Goal: Book appointment/travel/reservation

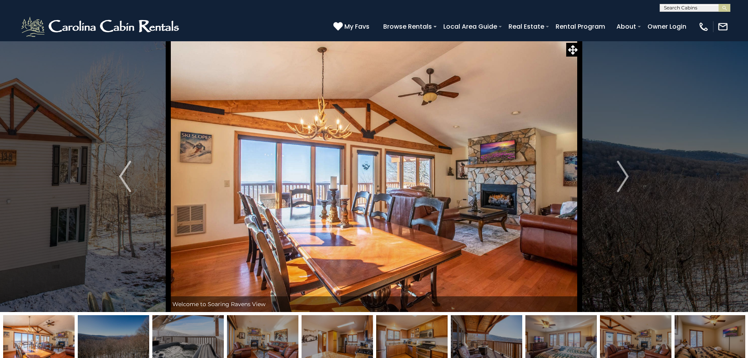
scroll to position [0, 0]
click at [693, 8] on input "text" at bounding box center [694, 9] width 69 height 8
type input "*****"
click at [688, 18] on li "Wishl ist" at bounding box center [695, 18] width 70 height 7
click at [725, 10] on img "submit" at bounding box center [725, 8] width 6 height 6
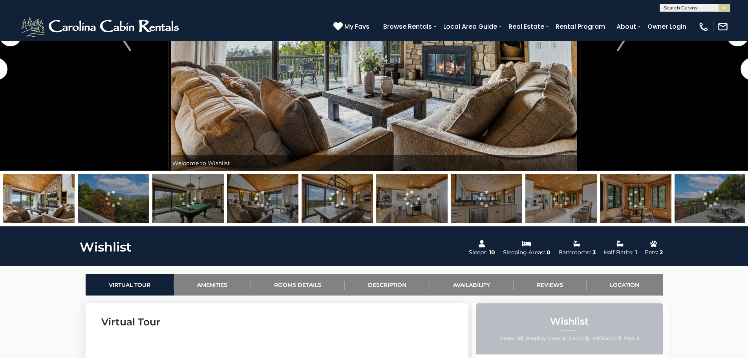
scroll to position [157, 0]
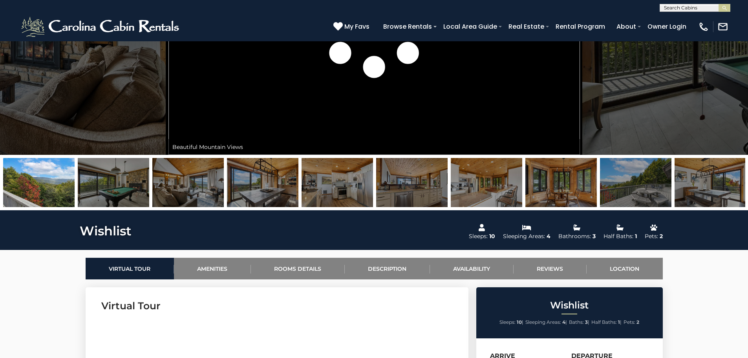
drag, startPoint x: 695, startPoint y: 185, endPoint x: 168, endPoint y: 192, distance: 526.3
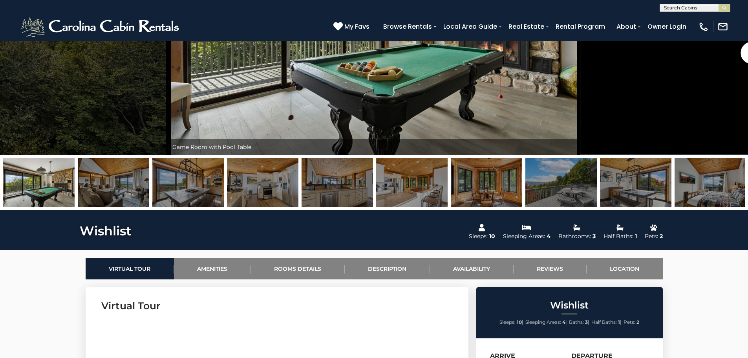
drag, startPoint x: 580, startPoint y: 193, endPoint x: 179, endPoint y: 209, distance: 400.9
click at [179, 209] on div at bounding box center [374, 182] width 748 height 55
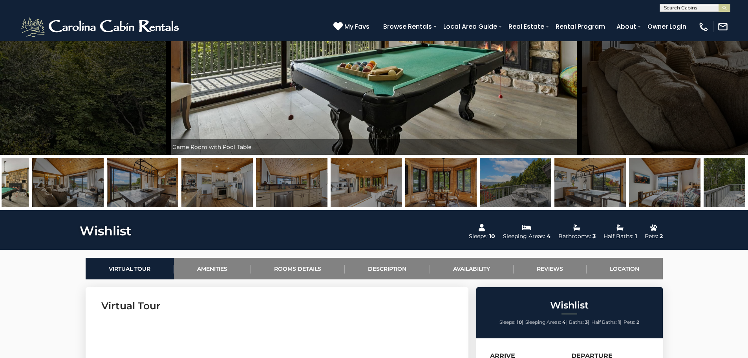
drag, startPoint x: 509, startPoint y: 189, endPoint x: 279, endPoint y: 107, distance: 243.7
click at [405, 173] on img at bounding box center [440, 182] width 71 height 49
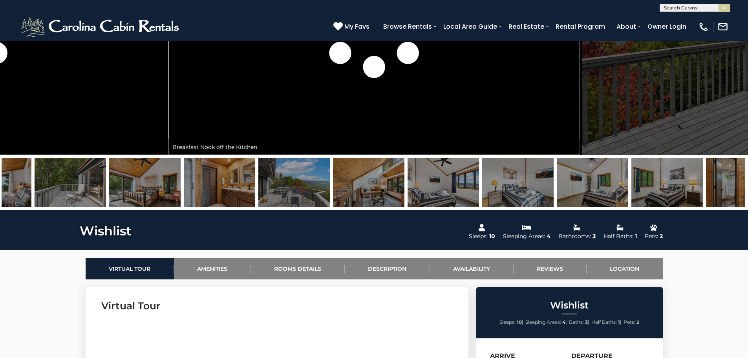
drag, startPoint x: 669, startPoint y: 185, endPoint x: 384, endPoint y: 180, distance: 285.1
click at [408, 180] on img at bounding box center [443, 182] width 71 height 49
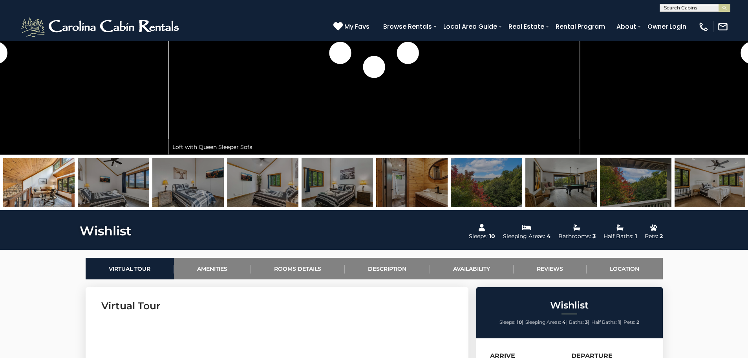
drag, startPoint x: 137, startPoint y: 187, endPoint x: 749, endPoint y: 190, distance: 612.6
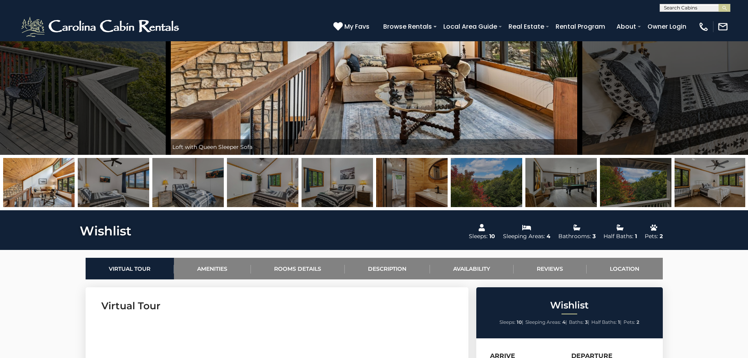
click at [493, 175] on img at bounding box center [486, 182] width 71 height 49
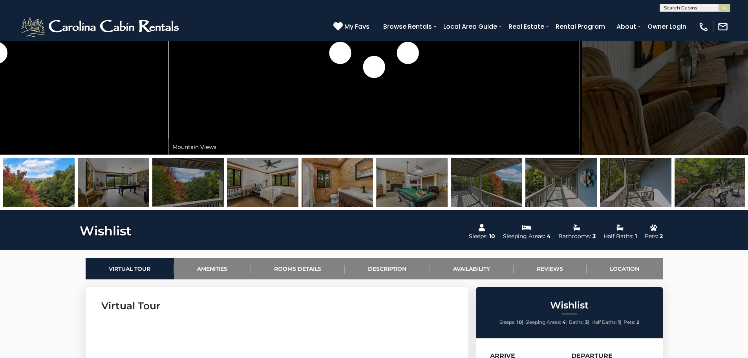
click at [569, 178] on img at bounding box center [560, 182] width 71 height 49
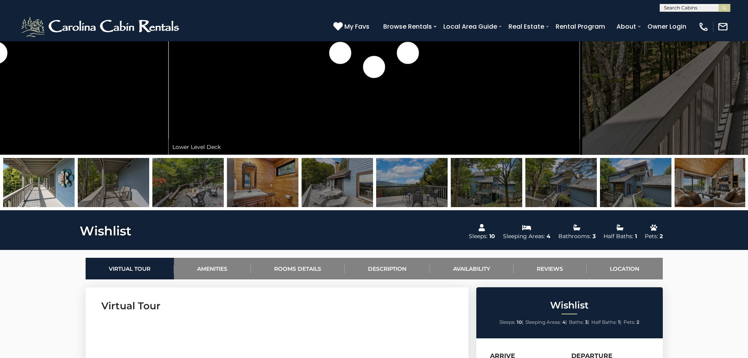
click at [331, 182] on img at bounding box center [337, 182] width 71 height 49
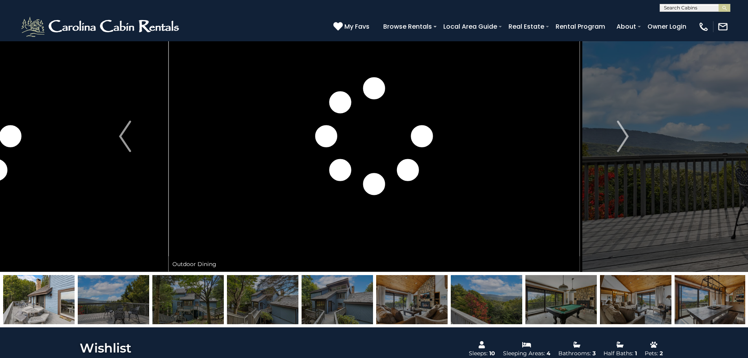
scroll to position [79, 0]
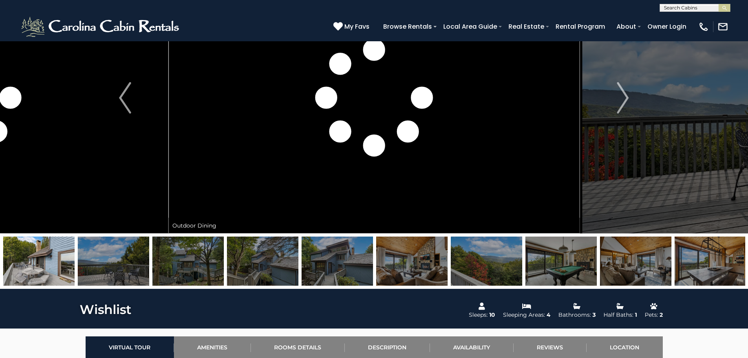
drag, startPoint x: 652, startPoint y: 127, endPoint x: 227, endPoint y: 150, distance: 425.5
click at [227, 150] on div "Book Your Stay at Wishlist" at bounding box center [374, 97] width 412 height 271
click at [628, 93] on img "Next" at bounding box center [623, 97] width 12 height 31
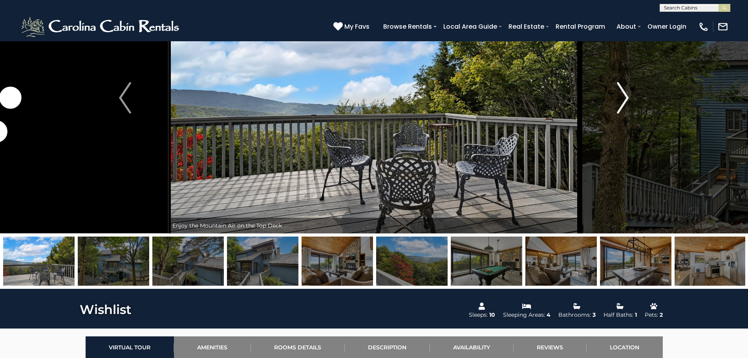
click at [625, 95] on img "Next" at bounding box center [623, 97] width 12 height 31
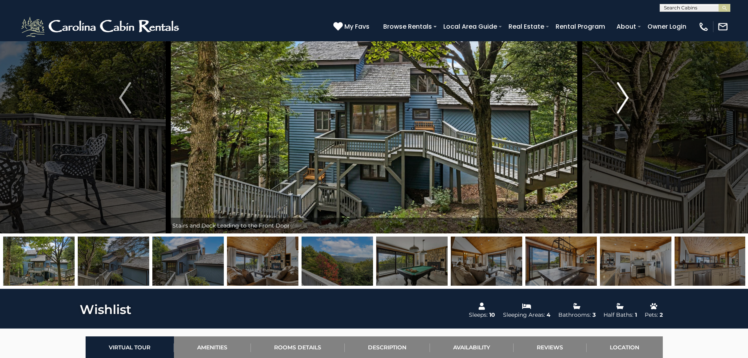
click at [625, 95] on img "Next" at bounding box center [623, 97] width 12 height 31
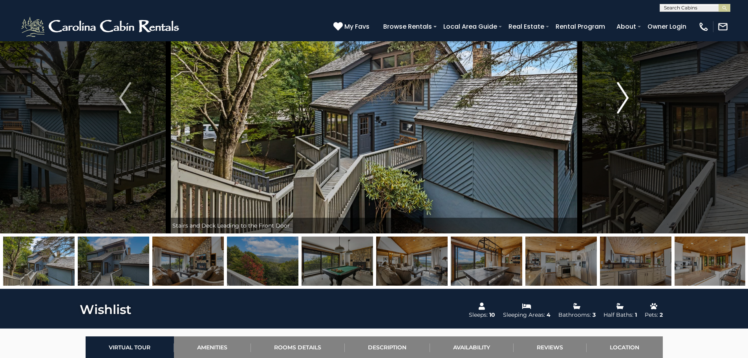
click at [625, 95] on img "Next" at bounding box center [623, 97] width 12 height 31
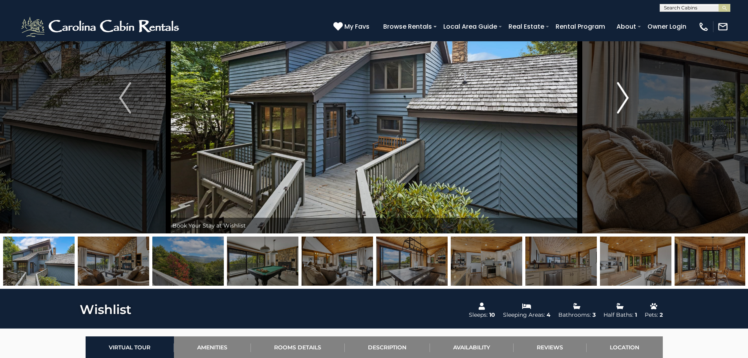
click at [625, 95] on img "Next" at bounding box center [623, 97] width 12 height 31
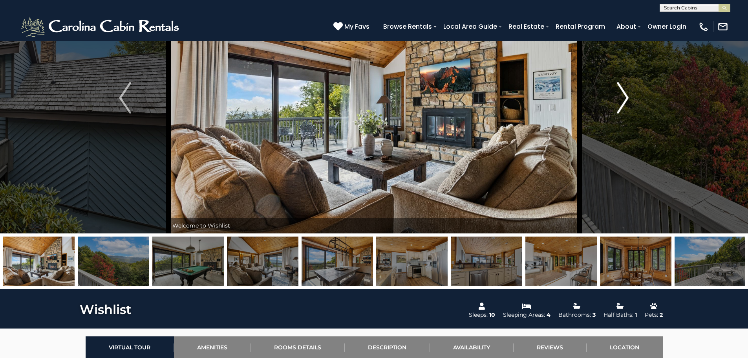
click at [625, 95] on img "Next" at bounding box center [623, 97] width 12 height 31
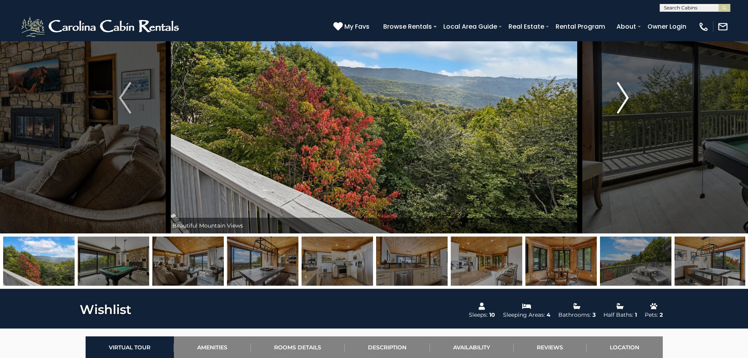
click at [625, 95] on img "Next" at bounding box center [623, 97] width 12 height 31
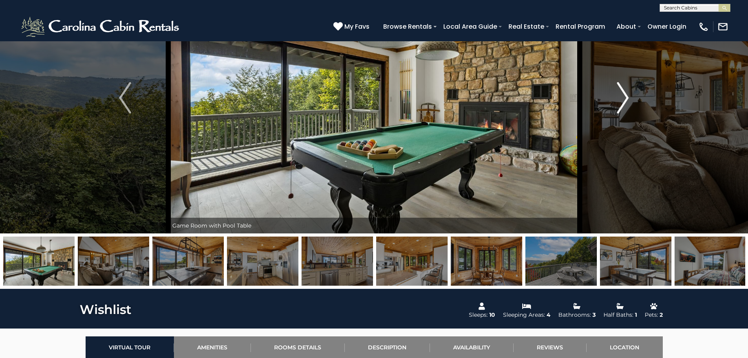
click at [625, 95] on img "Next" at bounding box center [623, 97] width 12 height 31
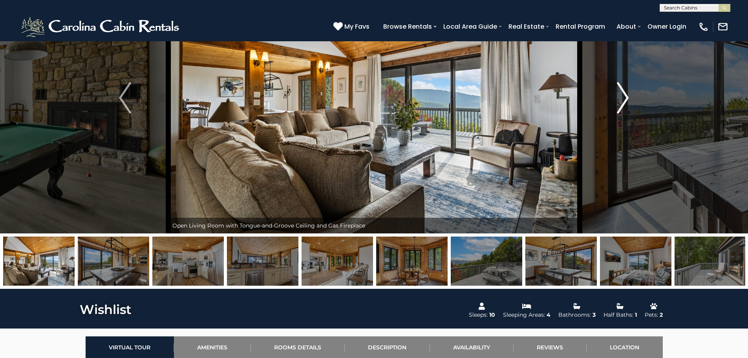
click at [625, 95] on img "Next" at bounding box center [623, 97] width 12 height 31
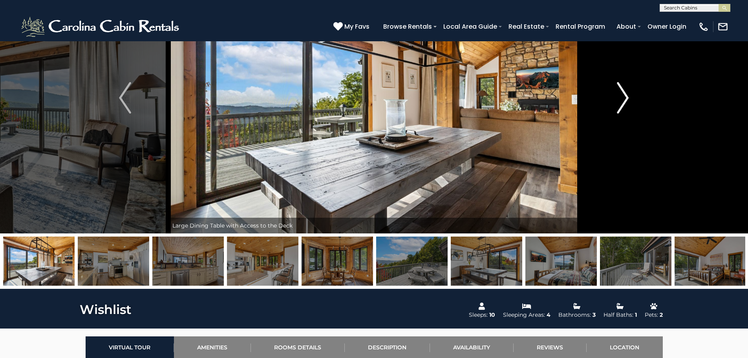
click at [625, 95] on img "Next" at bounding box center [623, 97] width 12 height 31
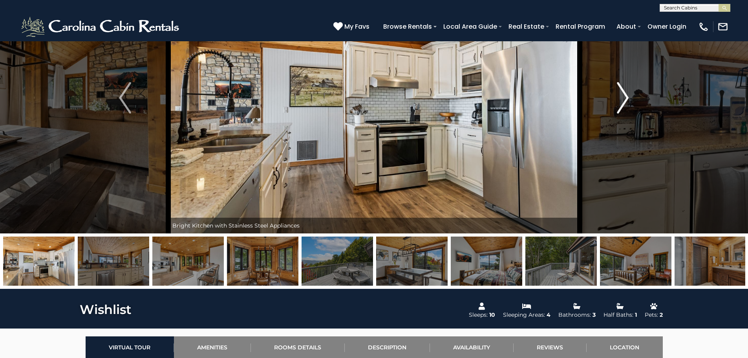
click at [625, 95] on img "Next" at bounding box center [623, 97] width 12 height 31
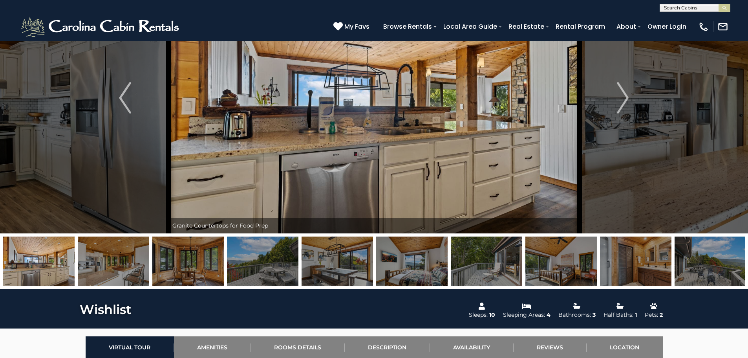
click at [181, 267] on img at bounding box center [187, 260] width 71 height 49
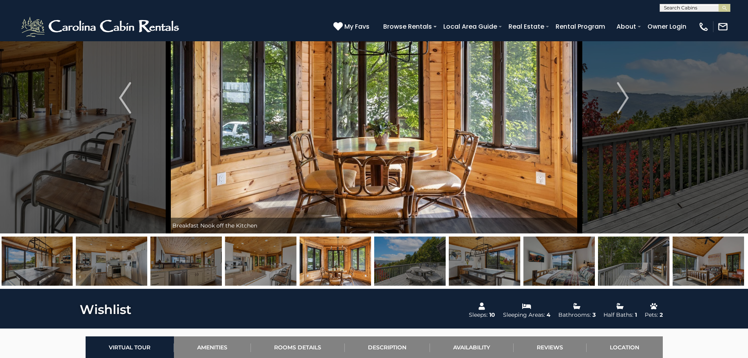
drag, startPoint x: 152, startPoint y: 267, endPoint x: 449, endPoint y: 267, distance: 296.5
click at [449, 267] on img at bounding box center [484, 260] width 71 height 49
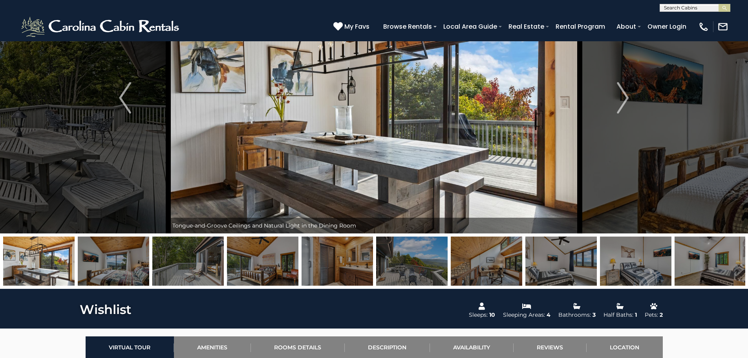
click at [33, 250] on img at bounding box center [38, 260] width 71 height 49
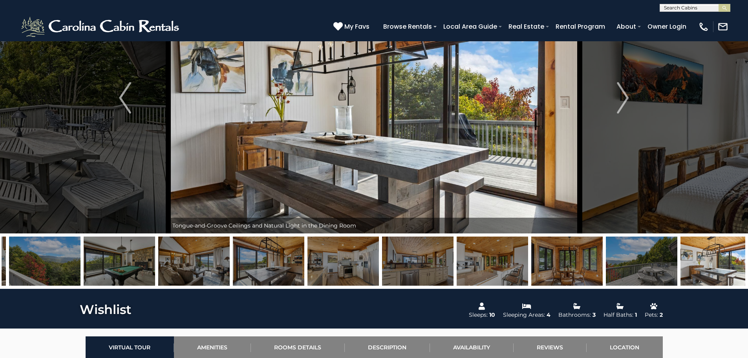
drag, startPoint x: 20, startPoint y: 255, endPoint x: 754, endPoint y: 236, distance: 734.2
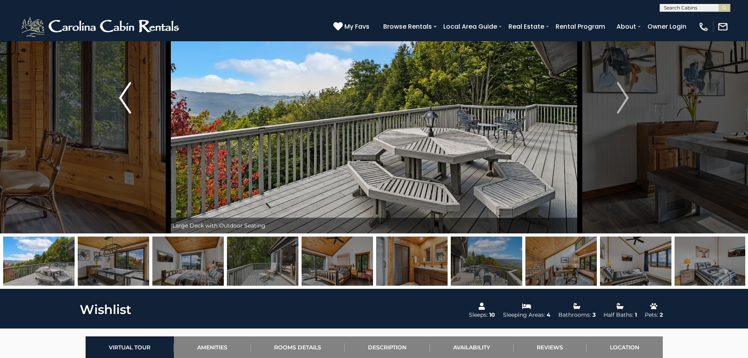
click at [120, 91] on img "Previous" at bounding box center [125, 97] width 12 height 31
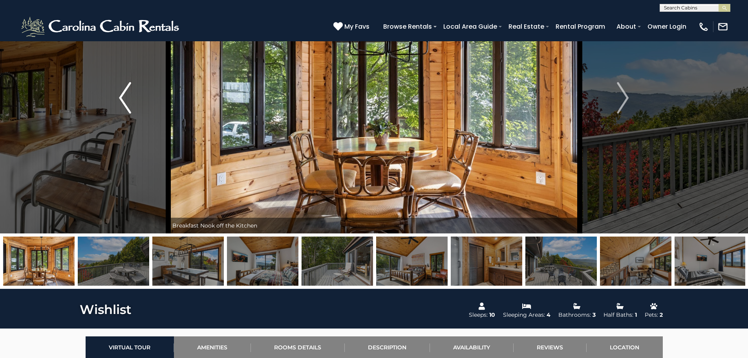
click at [120, 91] on img "Previous" at bounding box center [125, 97] width 12 height 31
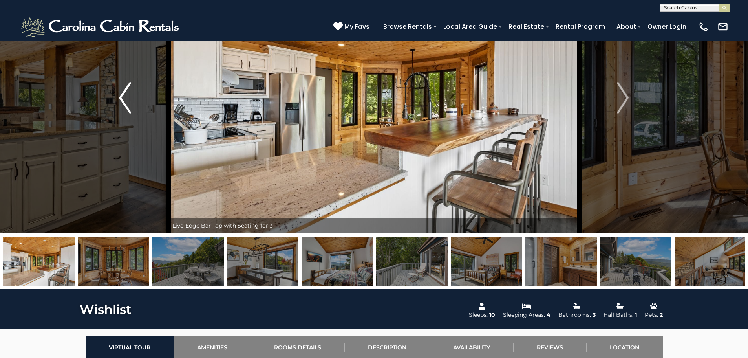
click at [120, 91] on img "Previous" at bounding box center [125, 97] width 12 height 31
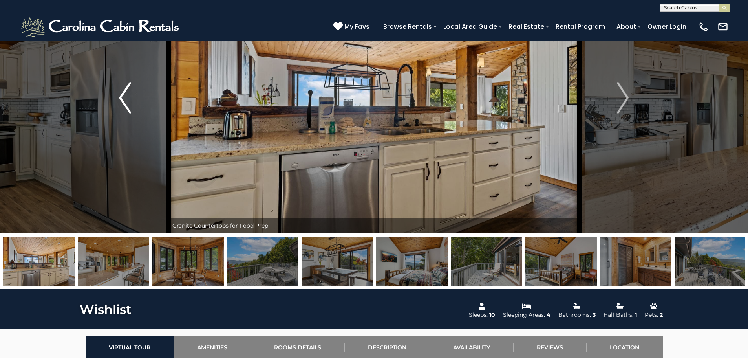
click at [120, 91] on img "Previous" at bounding box center [125, 97] width 12 height 31
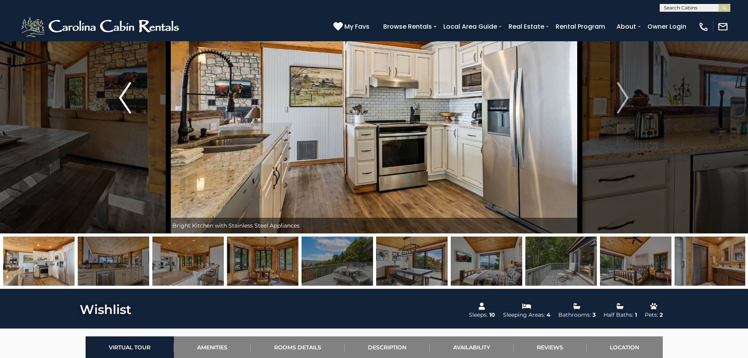
click at [120, 91] on img "Previous" at bounding box center [125, 97] width 12 height 31
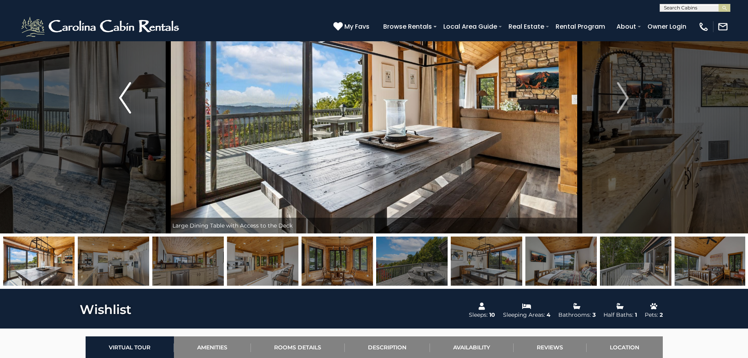
click at [120, 91] on img "Previous" at bounding box center [125, 97] width 12 height 31
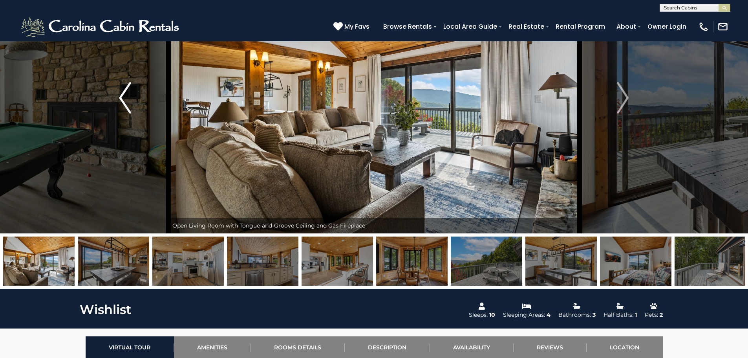
click at [120, 91] on img "Previous" at bounding box center [125, 97] width 12 height 31
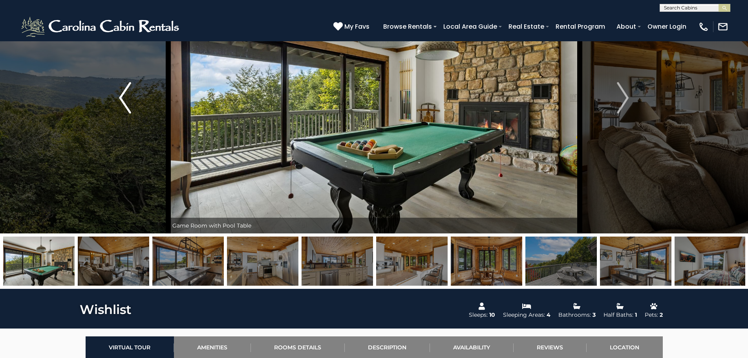
click at [120, 91] on img "Previous" at bounding box center [125, 97] width 12 height 31
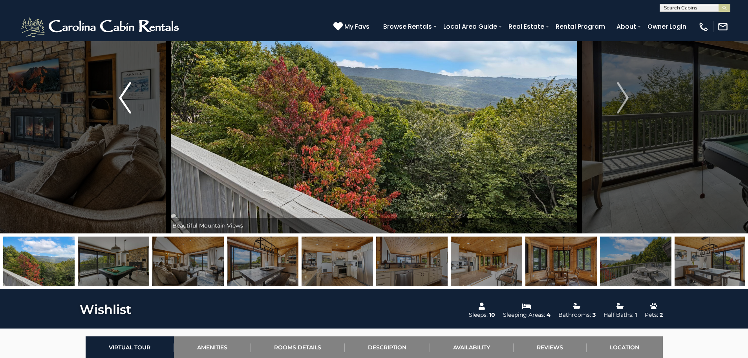
click at [120, 91] on img "Previous" at bounding box center [125, 97] width 12 height 31
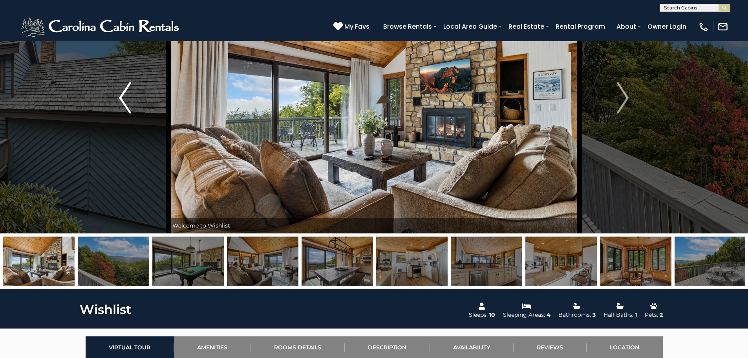
click at [120, 91] on img "Previous" at bounding box center [125, 97] width 12 height 31
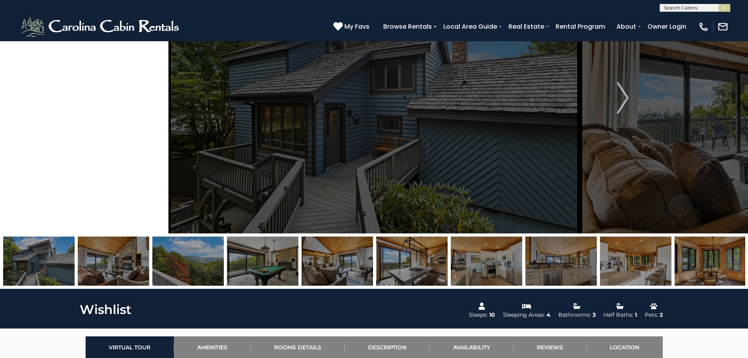
click at [120, 91] on img "Previous" at bounding box center [125, 97] width 12 height 31
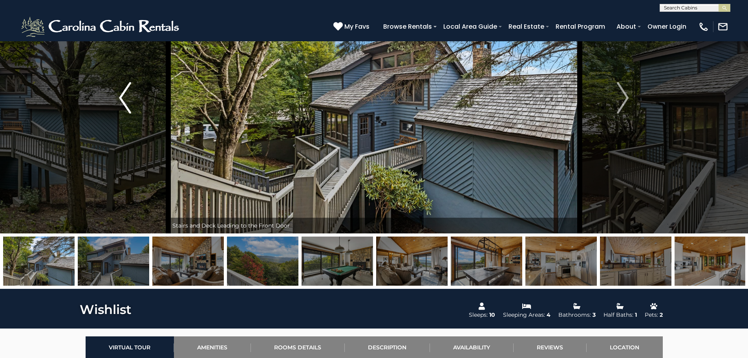
click at [120, 91] on img "Previous" at bounding box center [125, 97] width 12 height 31
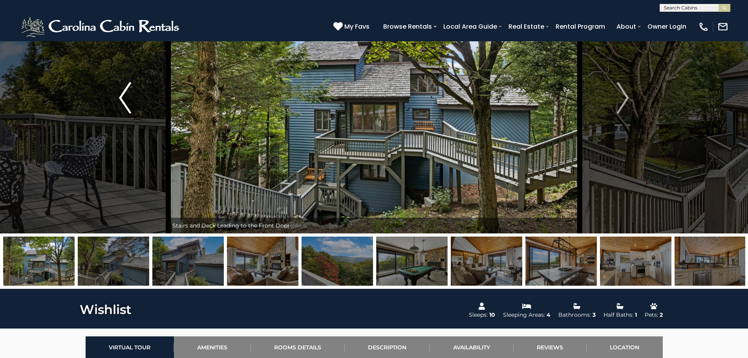
click at [120, 91] on img "Previous" at bounding box center [125, 97] width 12 height 31
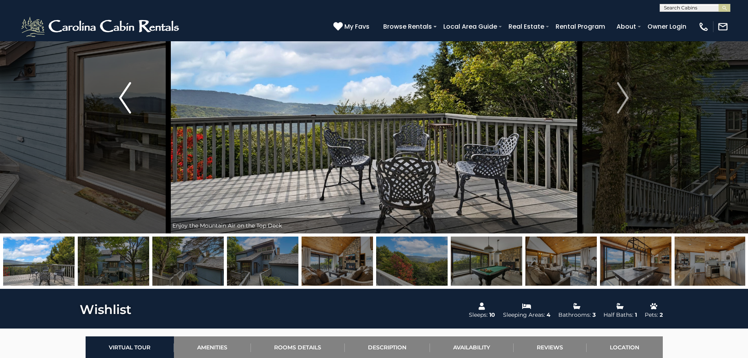
click at [120, 91] on img "Previous" at bounding box center [125, 97] width 12 height 31
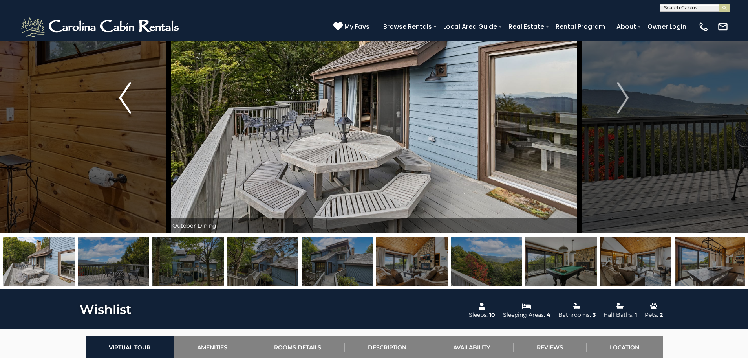
click at [120, 91] on img "Previous" at bounding box center [125, 97] width 12 height 31
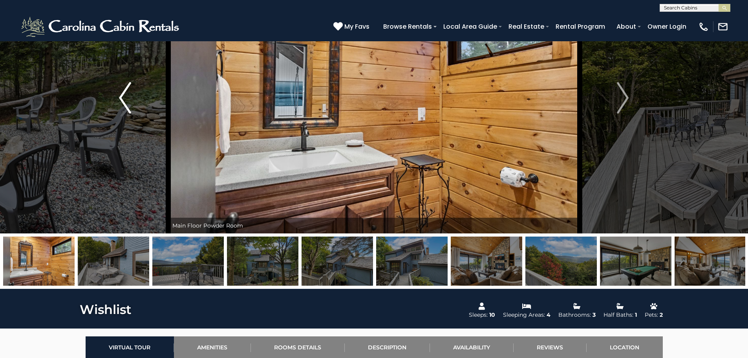
click at [120, 91] on img "Previous" at bounding box center [125, 97] width 12 height 31
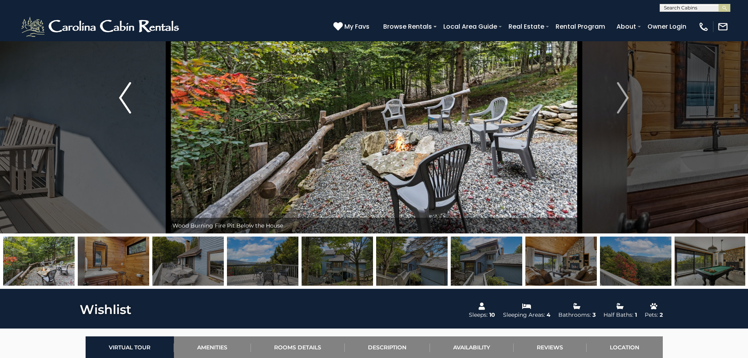
click at [120, 91] on img "Previous" at bounding box center [125, 97] width 12 height 31
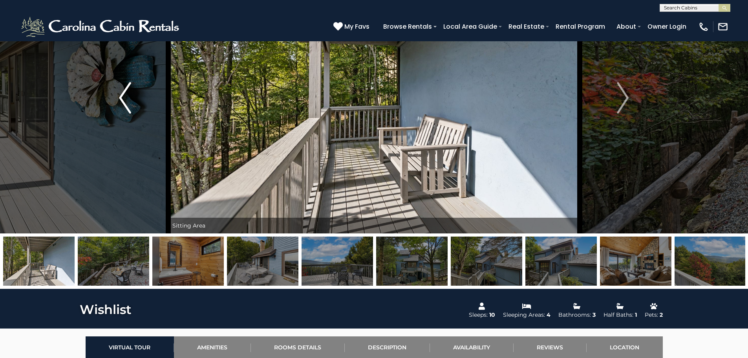
click at [120, 91] on img "Previous" at bounding box center [125, 97] width 12 height 31
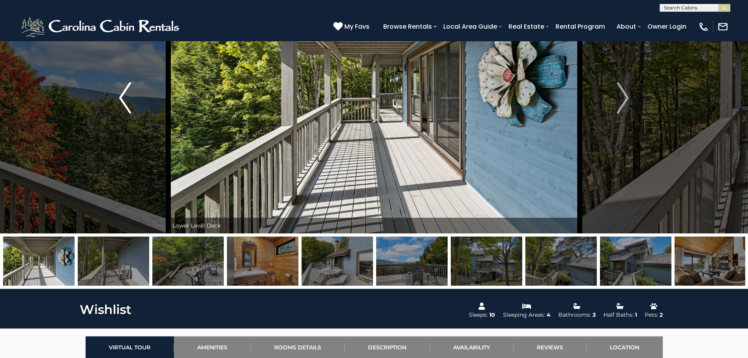
click at [120, 91] on img "Previous" at bounding box center [125, 97] width 12 height 31
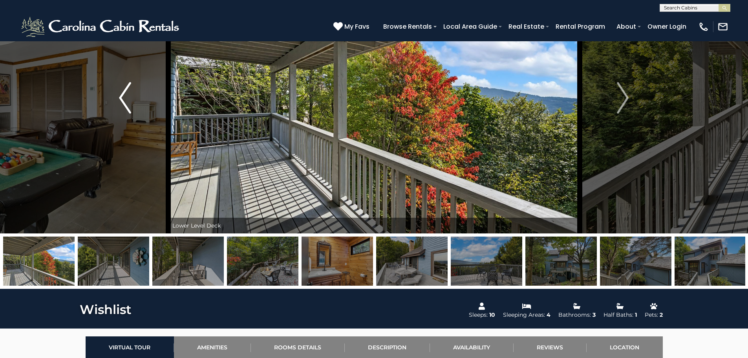
click at [120, 91] on img "Previous" at bounding box center [125, 97] width 12 height 31
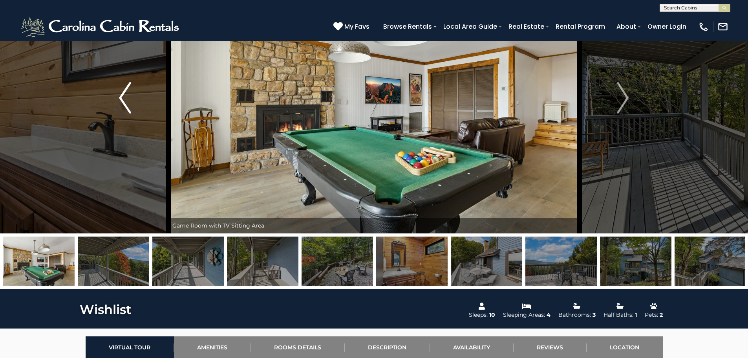
click at [120, 91] on img "Previous" at bounding box center [125, 97] width 12 height 31
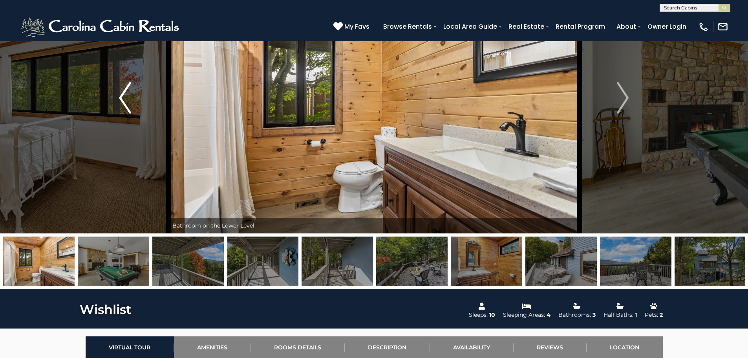
click at [120, 91] on img "Previous" at bounding box center [125, 97] width 12 height 31
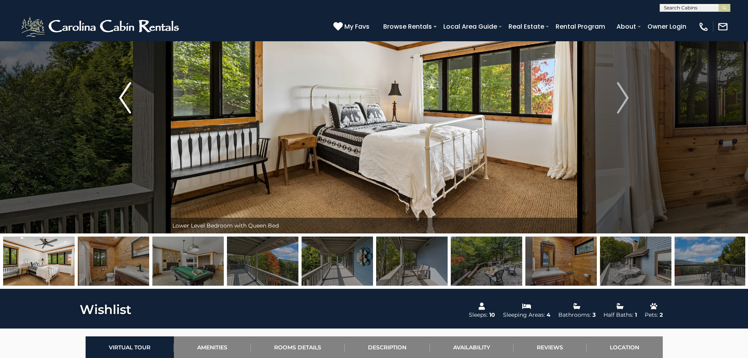
click at [120, 91] on img "Previous" at bounding box center [125, 97] width 12 height 31
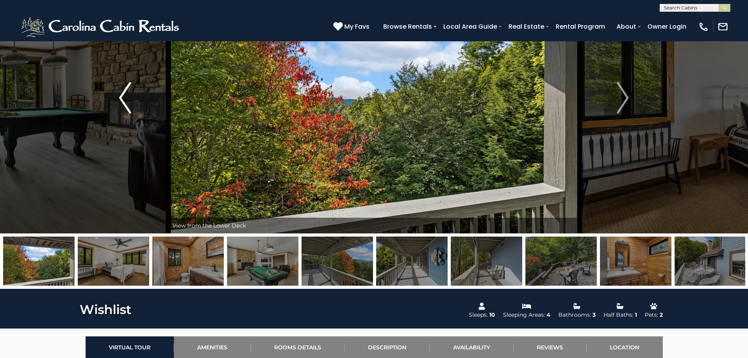
click at [120, 91] on img "Previous" at bounding box center [125, 97] width 12 height 31
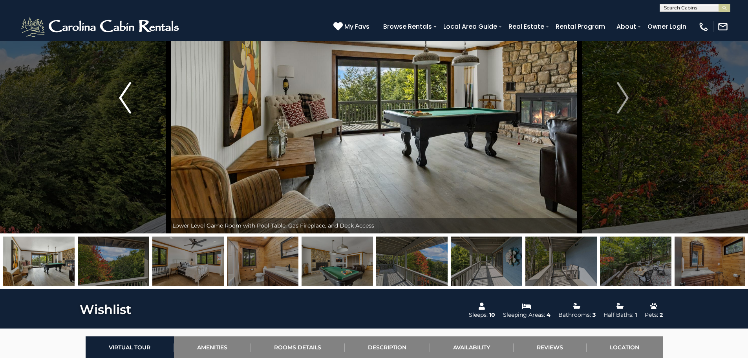
click at [120, 91] on img "Previous" at bounding box center [125, 97] width 12 height 31
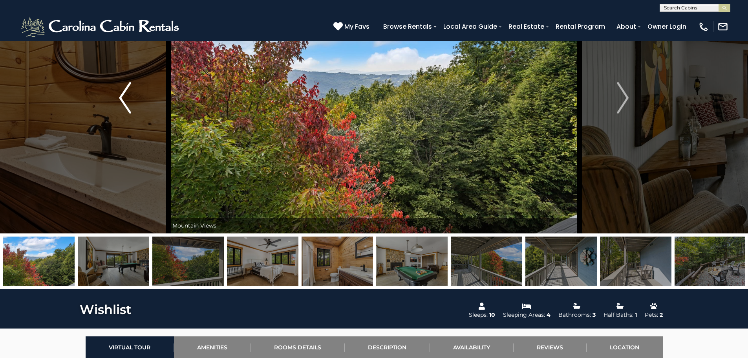
click at [120, 91] on img "Previous" at bounding box center [125, 97] width 12 height 31
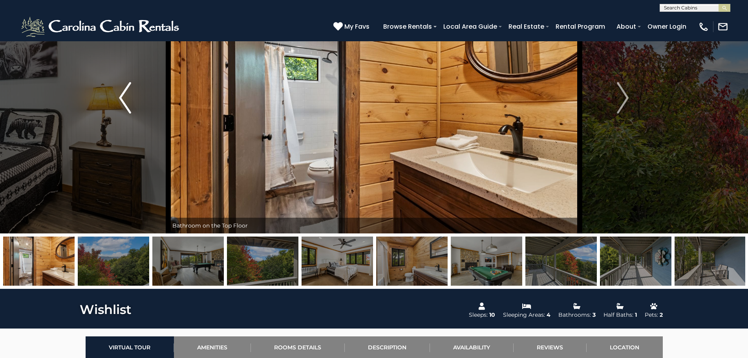
click at [120, 91] on img "Previous" at bounding box center [125, 97] width 12 height 31
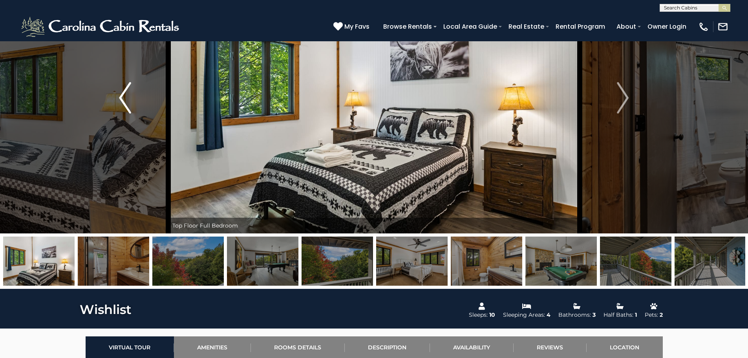
click at [120, 91] on img "Previous" at bounding box center [125, 97] width 12 height 31
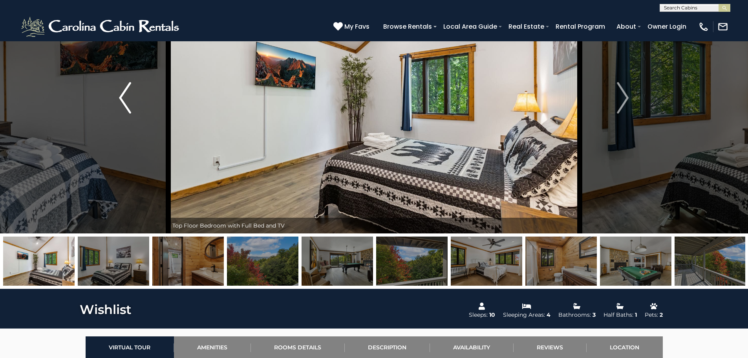
click at [120, 91] on img "Previous" at bounding box center [125, 97] width 12 height 31
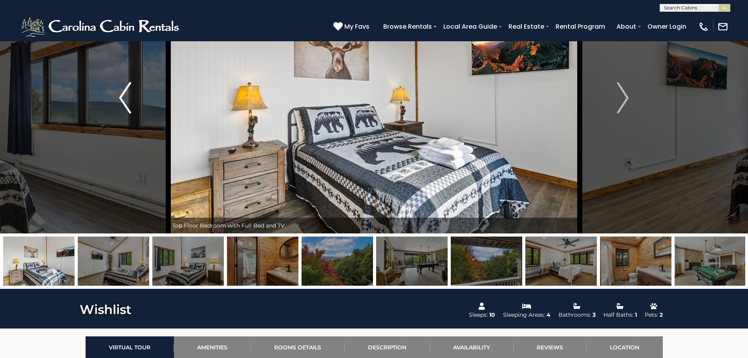
click at [120, 91] on img "Previous" at bounding box center [125, 97] width 12 height 31
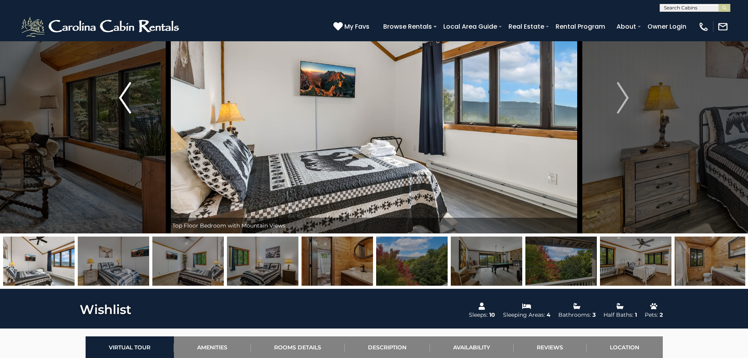
click at [120, 91] on img "Previous" at bounding box center [125, 97] width 12 height 31
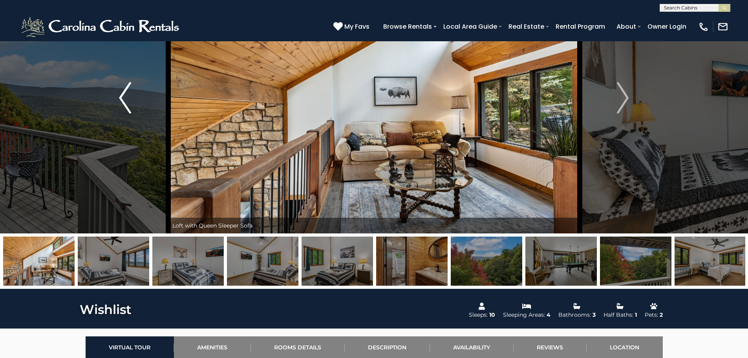
click at [120, 91] on img "Previous" at bounding box center [125, 97] width 12 height 31
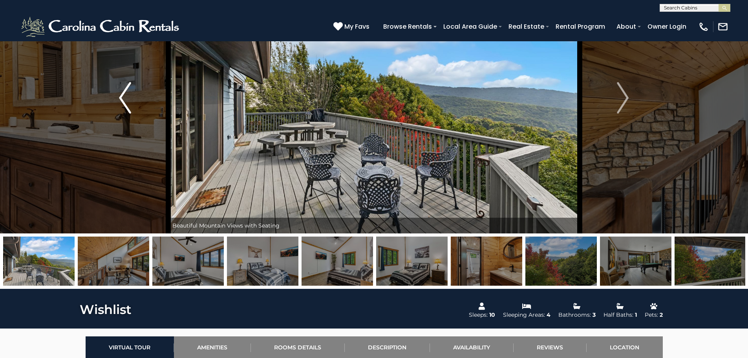
click at [120, 91] on img "Previous" at bounding box center [125, 97] width 12 height 31
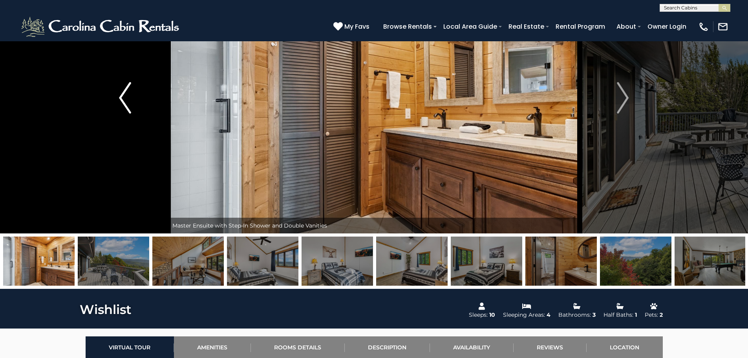
click at [120, 91] on img "Previous" at bounding box center [125, 97] width 12 height 31
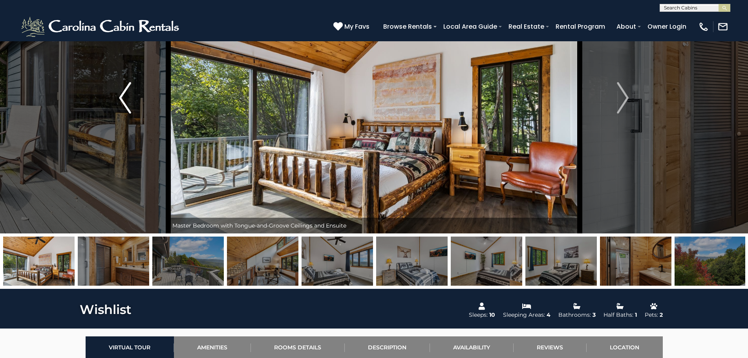
click at [120, 91] on img "Previous" at bounding box center [125, 97] width 12 height 31
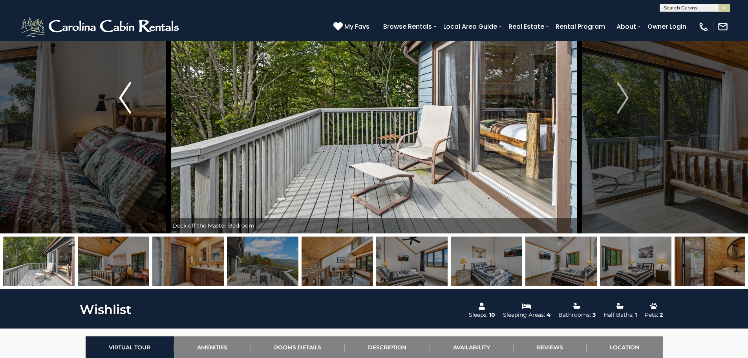
click at [120, 91] on img "Previous" at bounding box center [125, 97] width 12 height 31
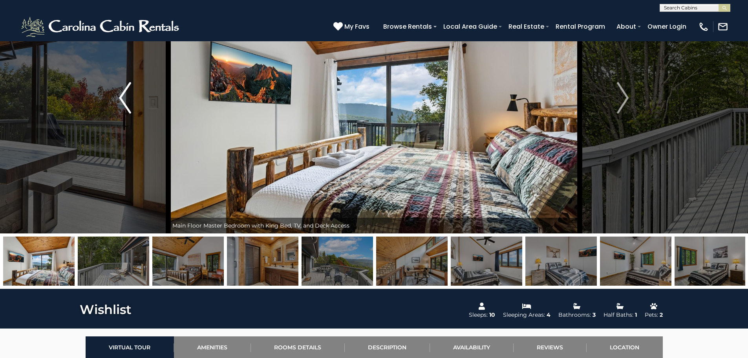
click at [120, 91] on img "Previous" at bounding box center [125, 97] width 12 height 31
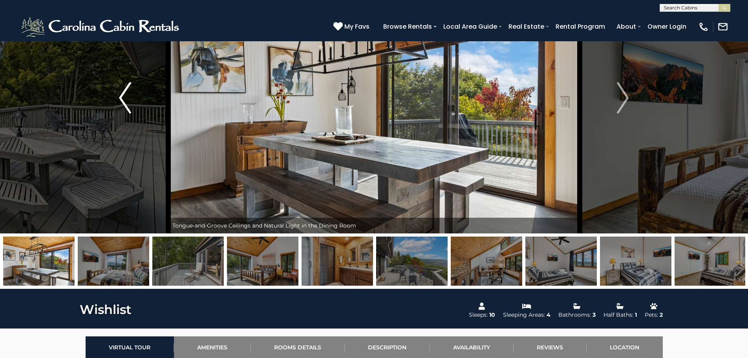
click at [120, 91] on img "Previous" at bounding box center [125, 97] width 12 height 31
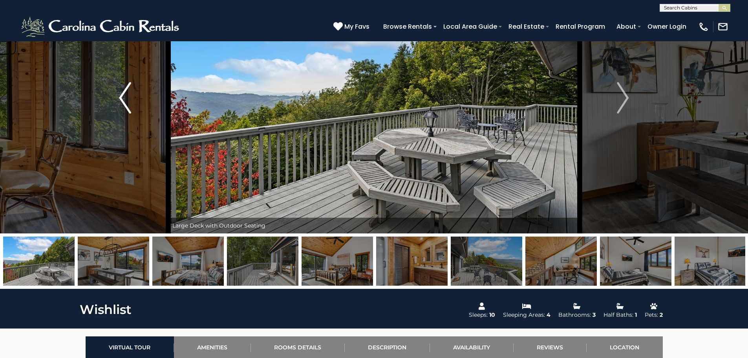
click at [120, 91] on img "Previous" at bounding box center [125, 97] width 12 height 31
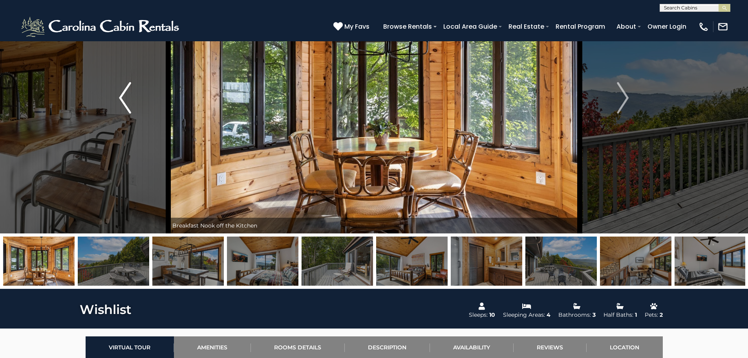
click at [120, 91] on img "Previous" at bounding box center [125, 97] width 12 height 31
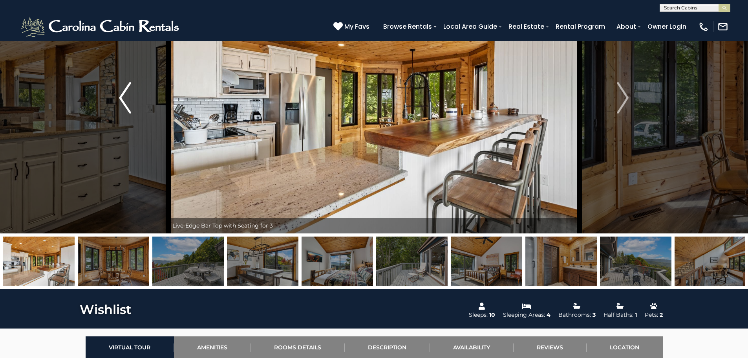
click at [120, 91] on img "Previous" at bounding box center [125, 97] width 12 height 31
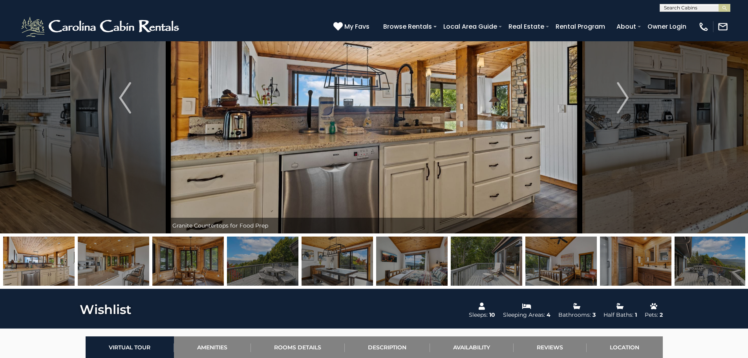
click at [586, 270] on img at bounding box center [560, 260] width 71 height 49
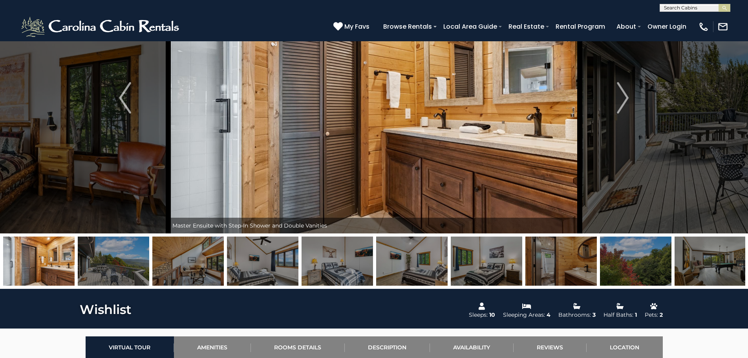
drag, startPoint x: 663, startPoint y: 265, endPoint x: 128, endPoint y: 286, distance: 535.3
click at [128, 286] on div at bounding box center [374, 260] width 748 height 55
click at [433, 257] on img at bounding box center [411, 260] width 71 height 49
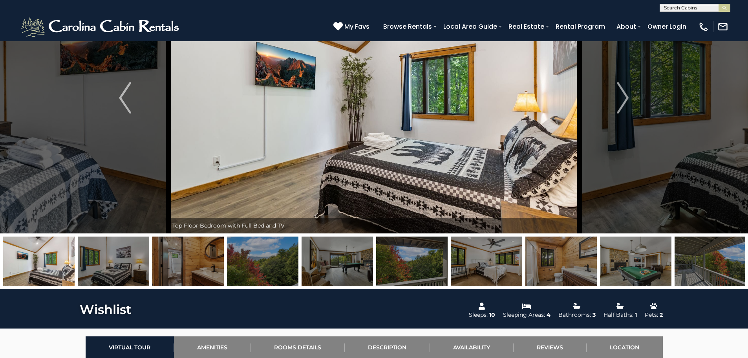
click at [627, 262] on img at bounding box center [635, 260] width 71 height 49
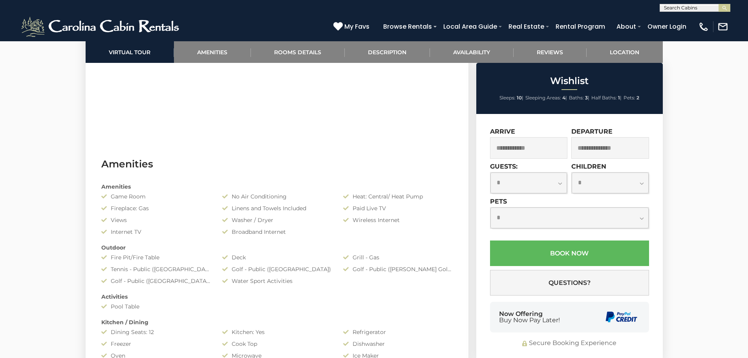
scroll to position [550, 0]
